Goal: Task Accomplishment & Management: Manage account settings

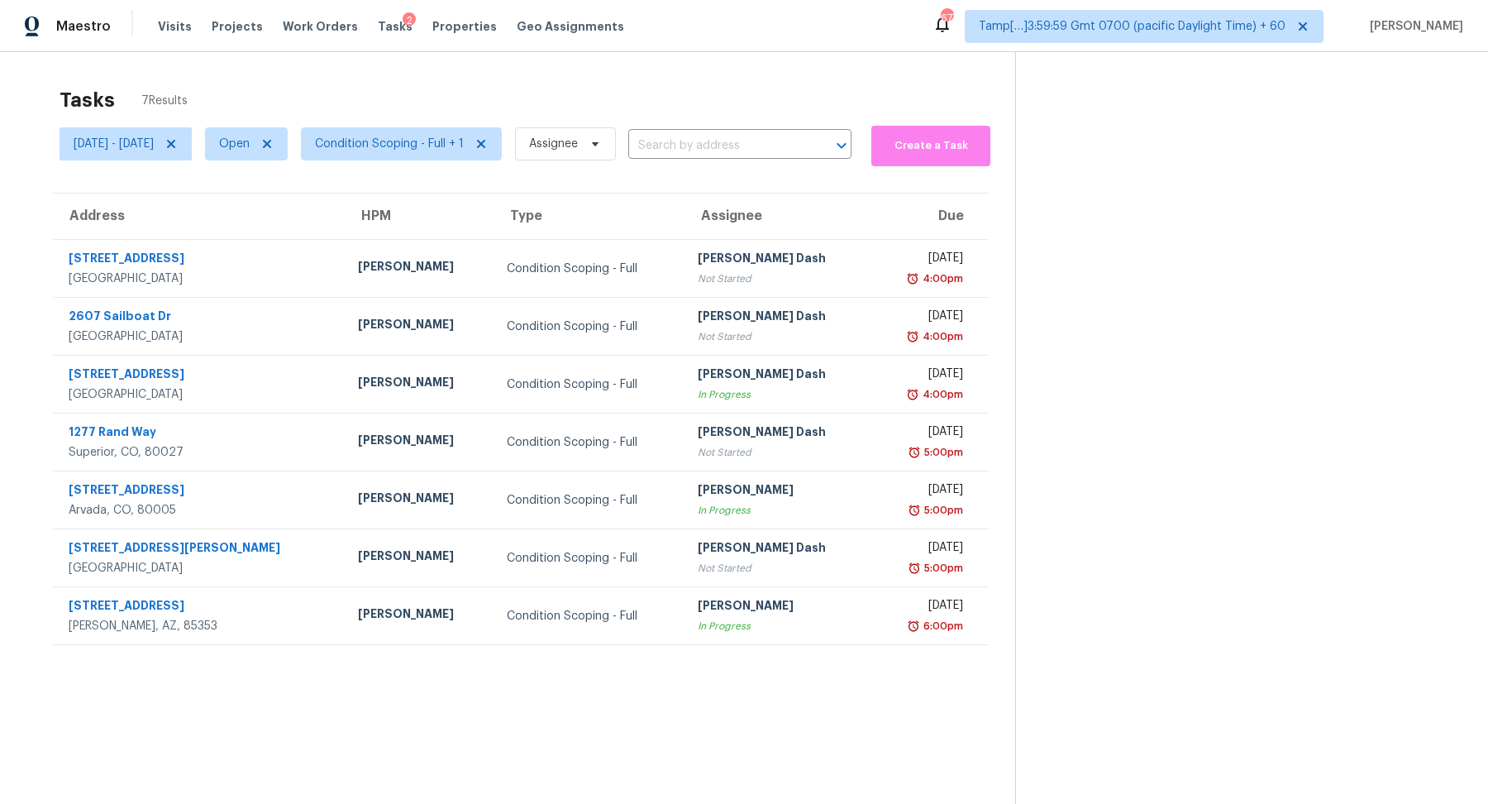
scroll to position [51, 0]
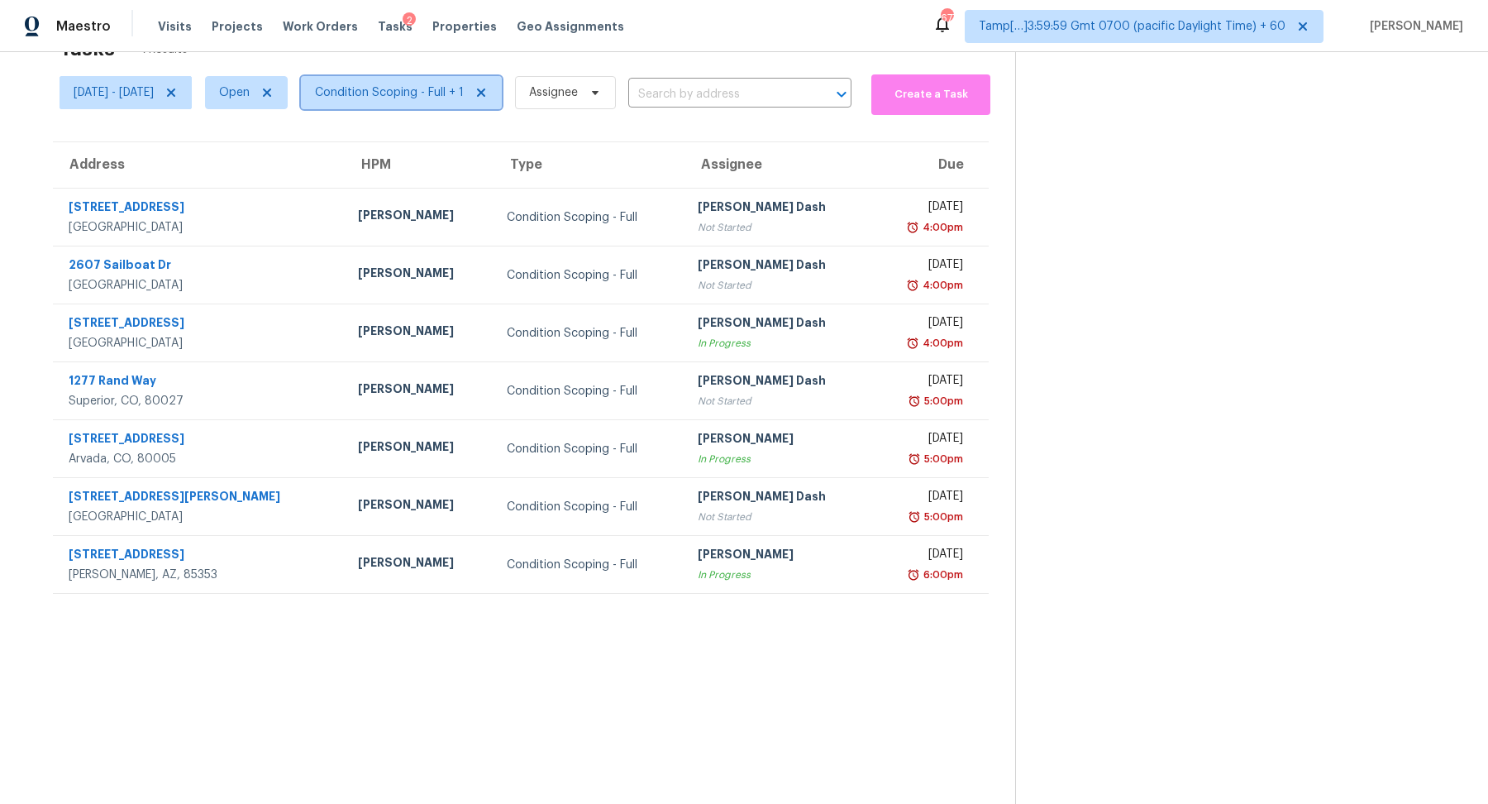
click at [444, 98] on span "Condition Scoping - Full + 1" at bounding box center [389, 92] width 149 height 17
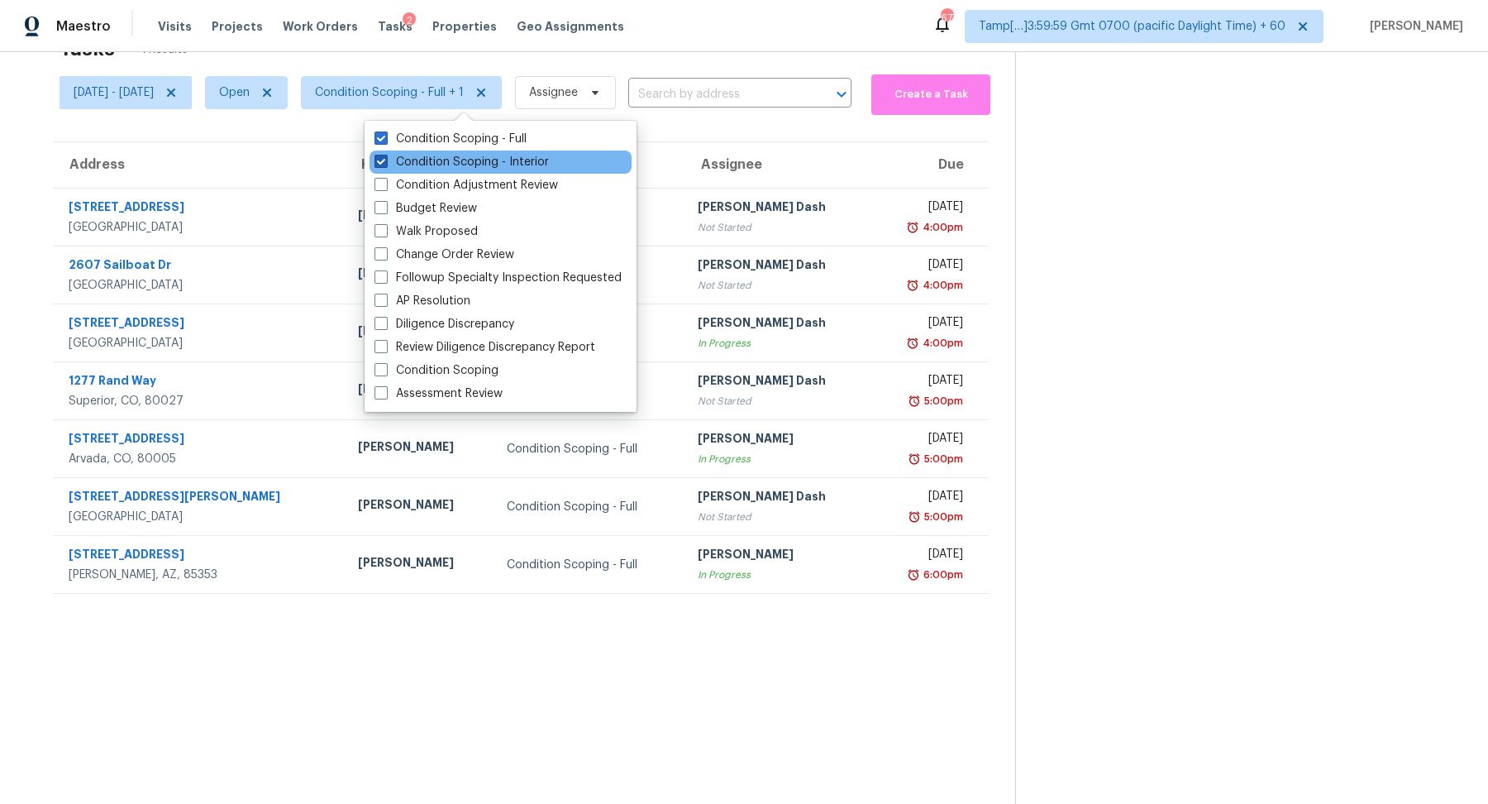
click at [460, 169] on label "Condition Scoping - Interior" at bounding box center [462, 162] width 174 height 17
click at [385, 165] on input "Condition Scoping - Interior" at bounding box center [380, 159] width 11 height 11
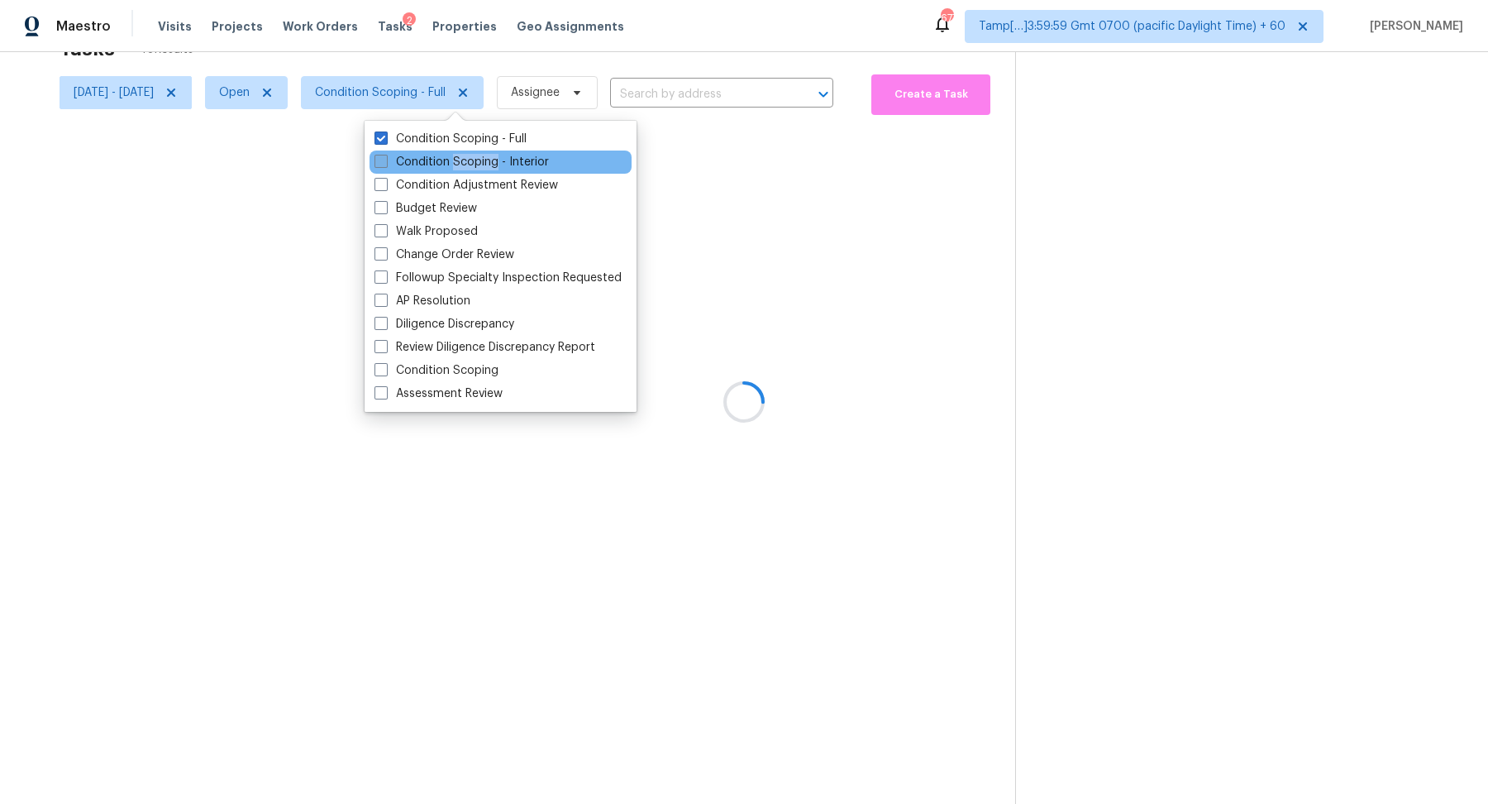
click at [460, 169] on label "Condition Scoping - Interior" at bounding box center [462, 162] width 174 height 17
click at [385, 165] on input "Condition Scoping - Interior" at bounding box center [380, 159] width 11 height 11
checkbox input "true"
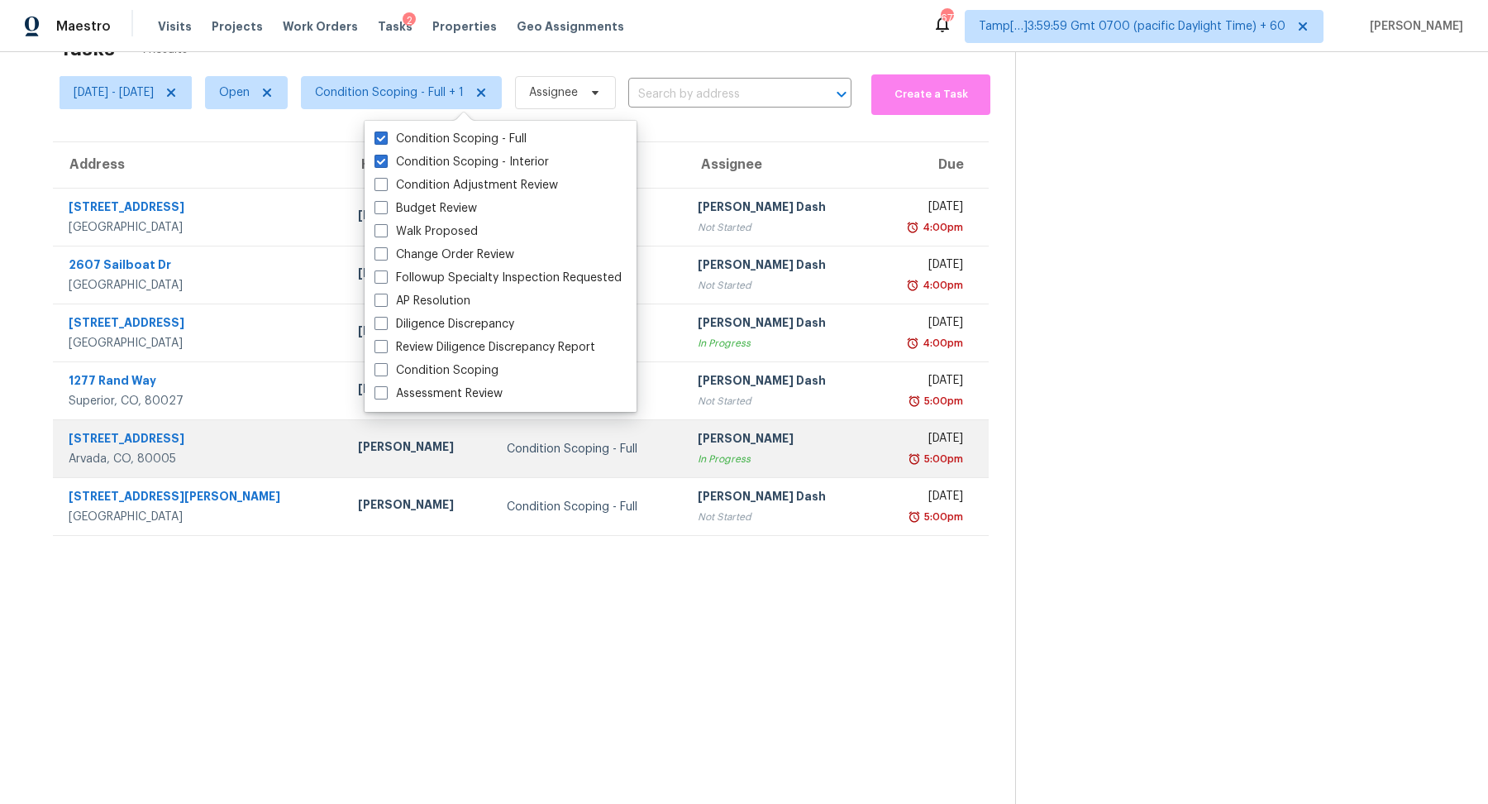
click at [810, 445] on td "[PERSON_NAME] Omsekar In Progress" at bounding box center [779, 449] width 188 height 58
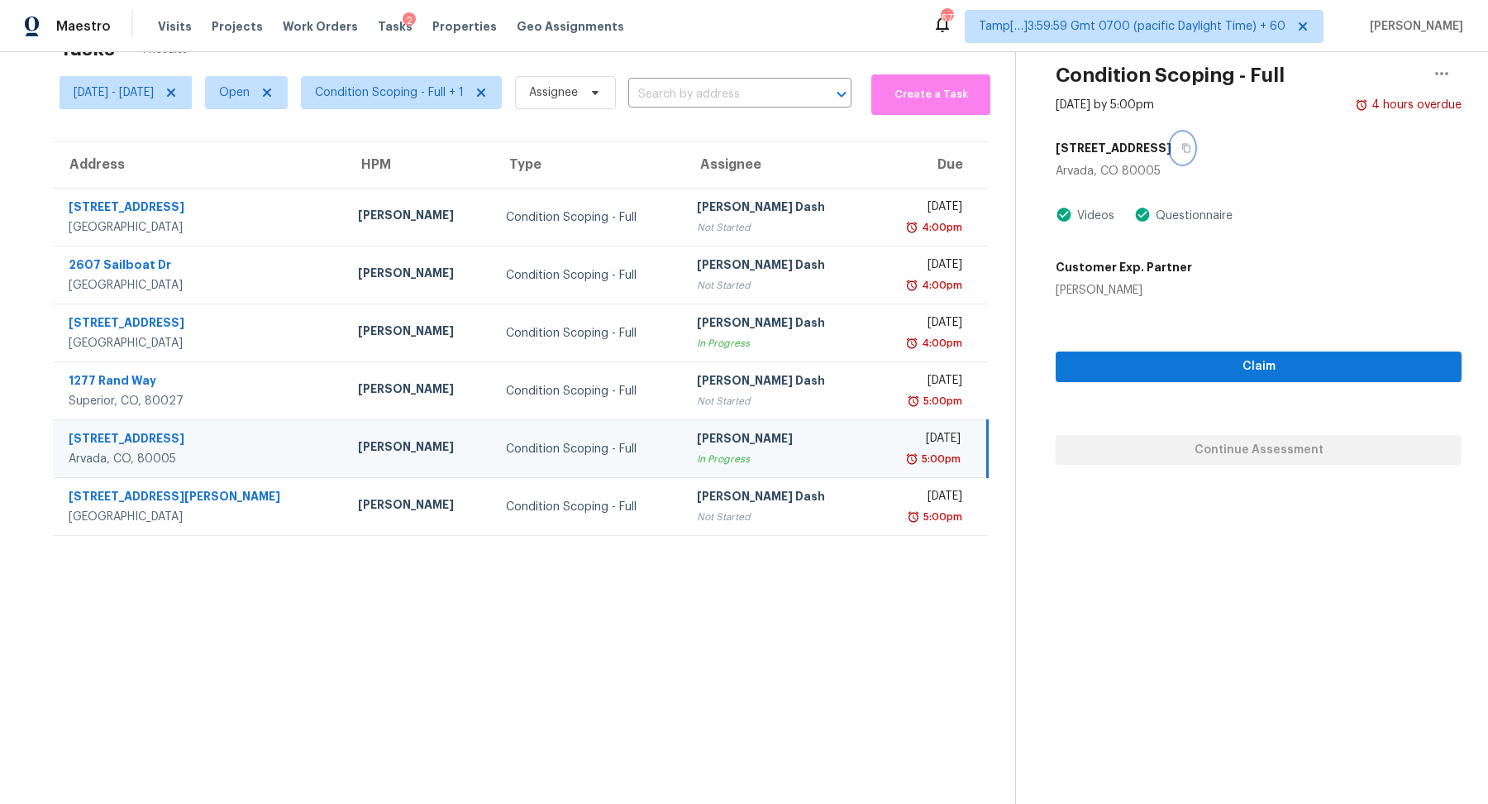
click at [1181, 150] on icon "button" at bounding box center [1186, 148] width 10 height 10
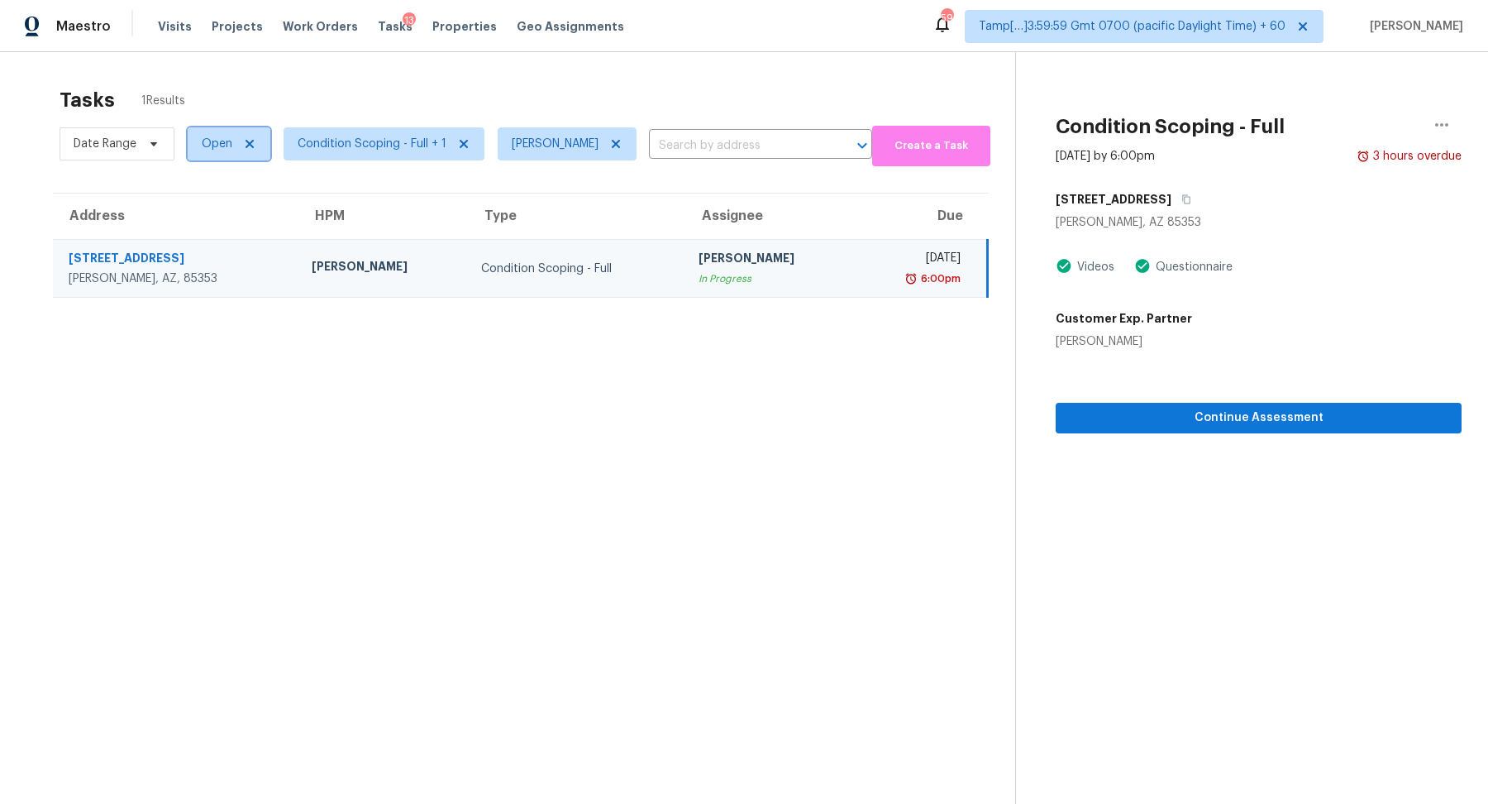
click at [191, 152] on span "Open" at bounding box center [229, 143] width 83 height 33
click at [219, 237] on label "Blocked" at bounding box center [229, 236] width 65 height 17
click at [208, 237] on input "Blocked" at bounding box center [202, 233] width 11 height 11
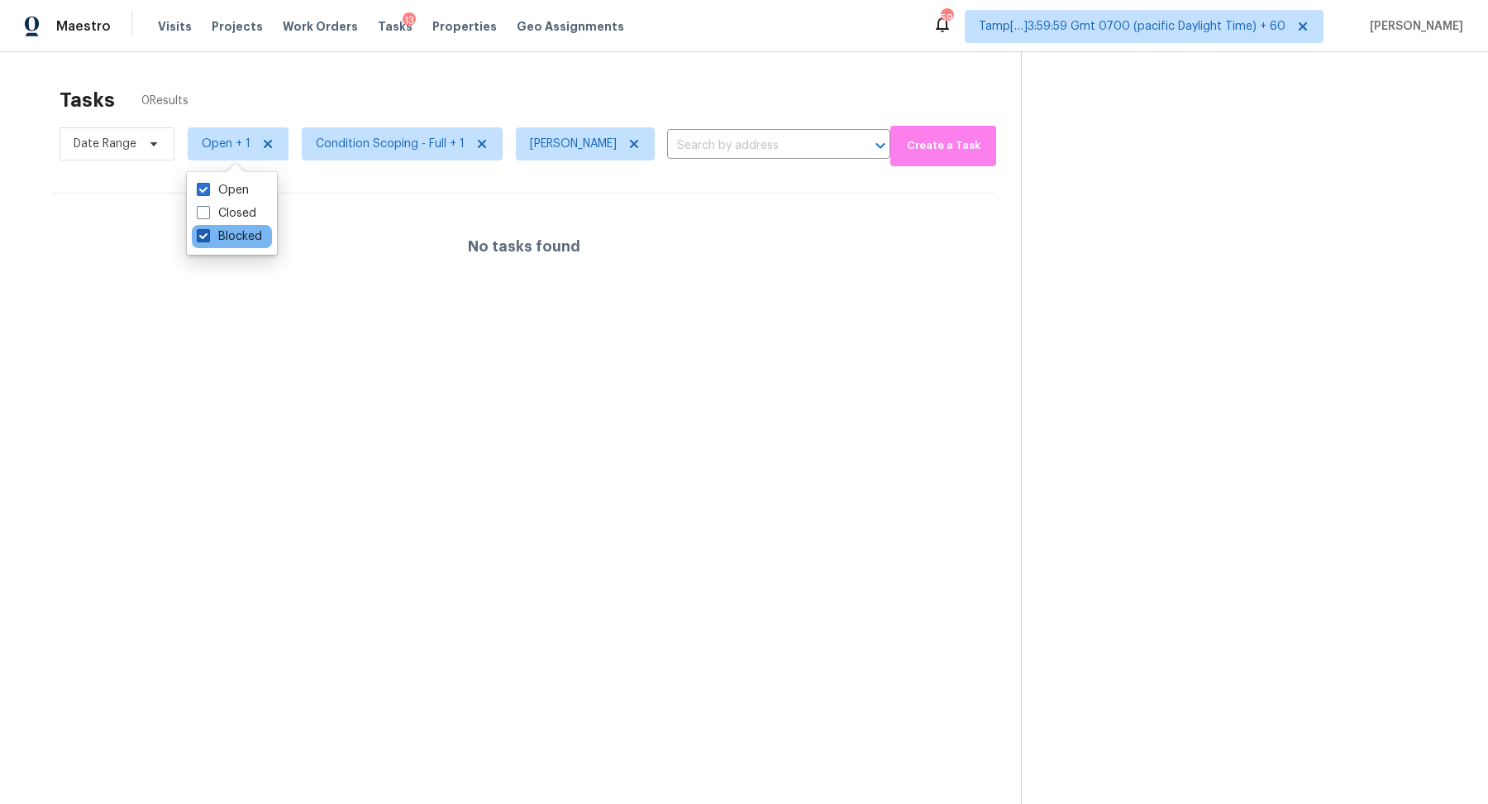
click at [241, 240] on label "Blocked" at bounding box center [229, 236] width 65 height 17
click at [208, 239] on input "Blocked" at bounding box center [202, 233] width 11 height 11
checkbox input "false"
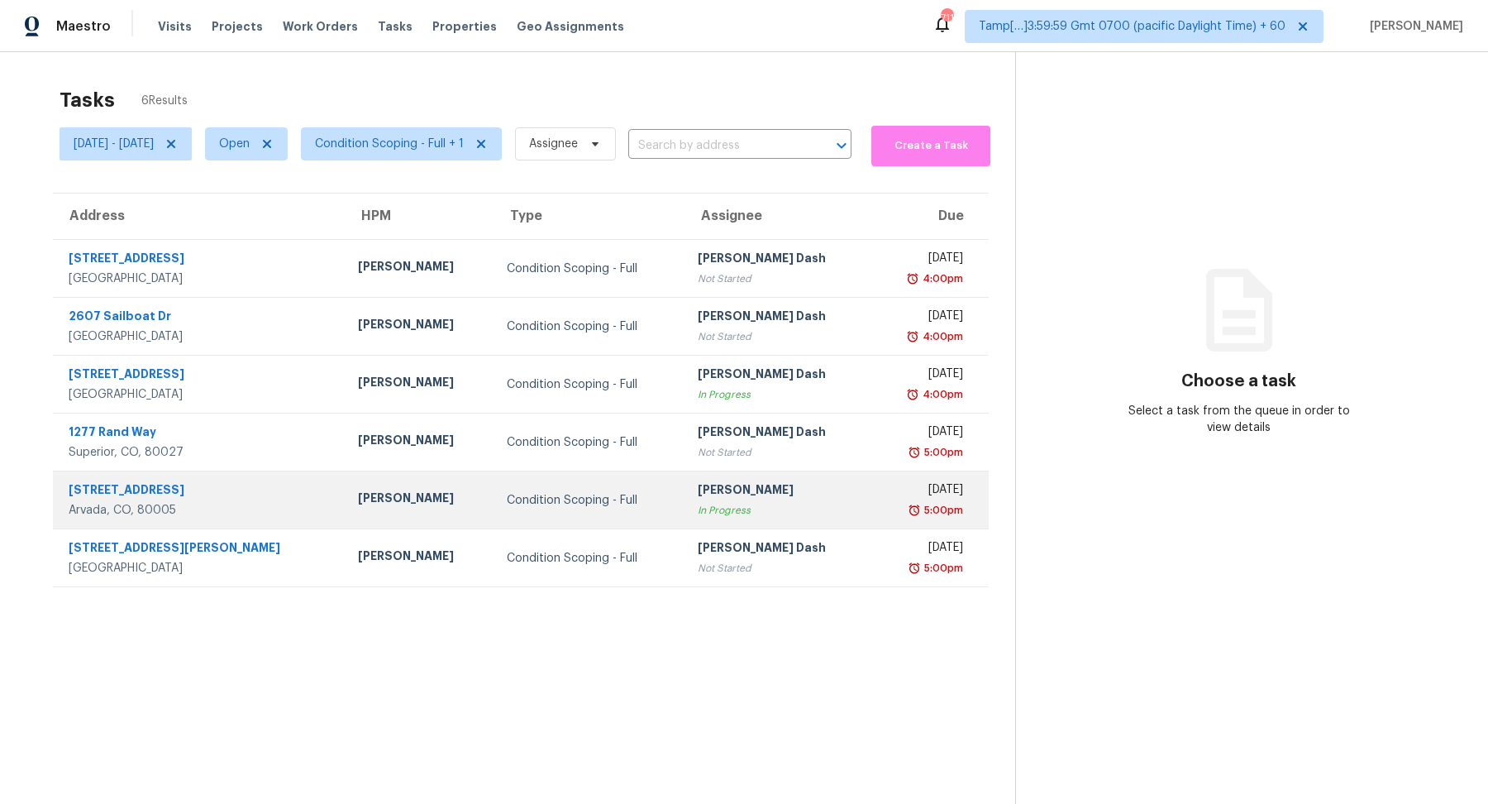
click at [739, 510] on div "In Progress" at bounding box center [778, 510] width 161 height 17
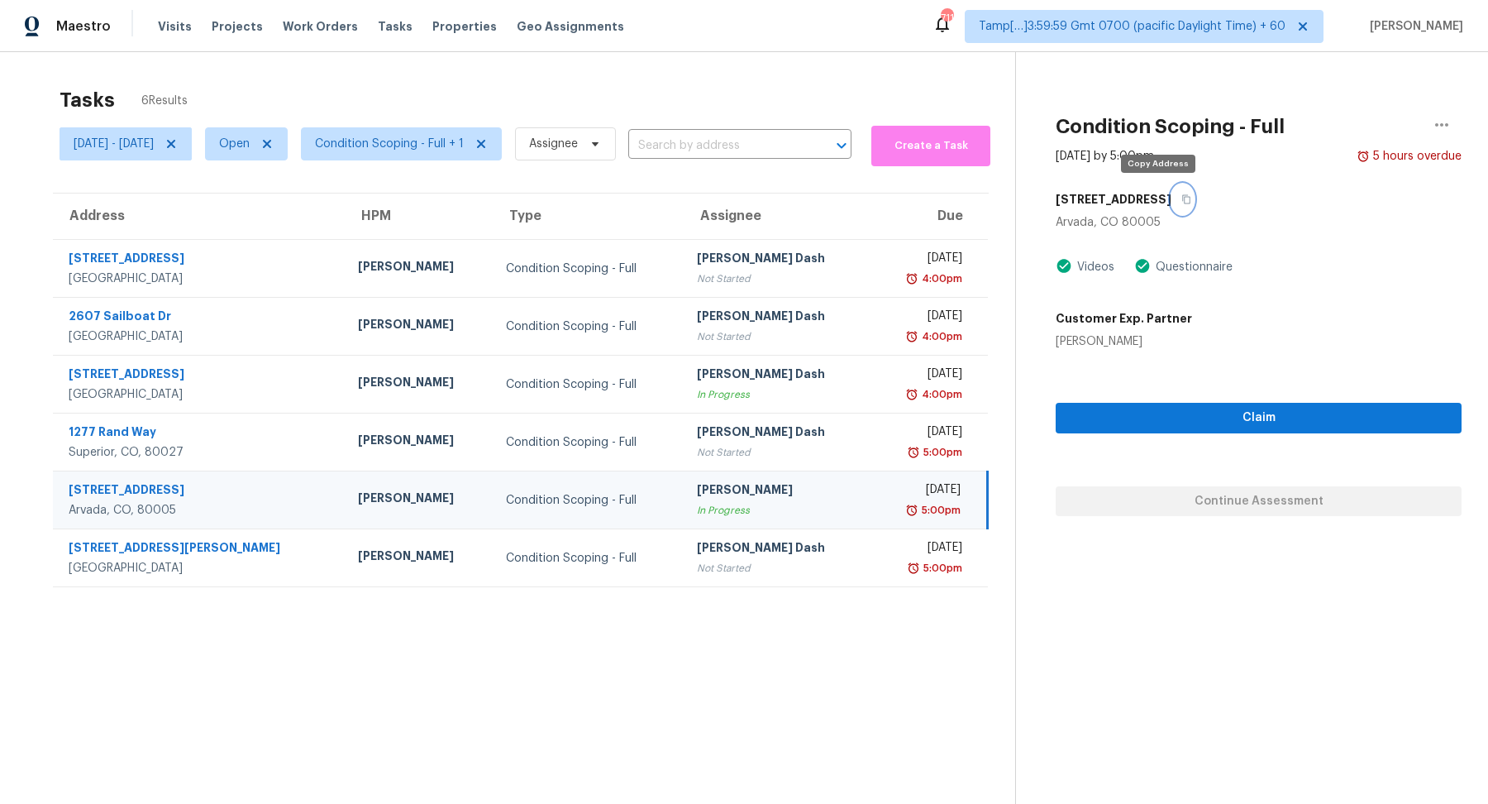
click at [1171, 205] on button "button" at bounding box center [1182, 199] width 22 height 30
